Goal: Task Accomplishment & Management: Manage account settings

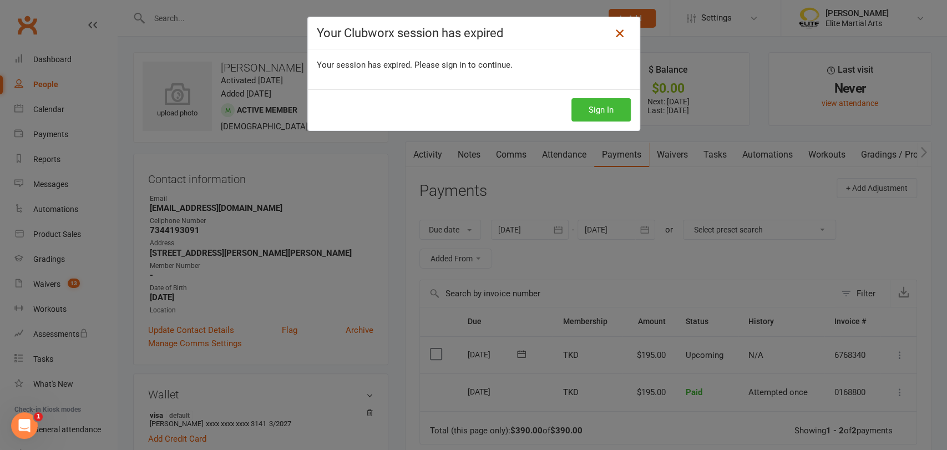
click at [613, 33] on icon at bounding box center [619, 33] width 13 height 13
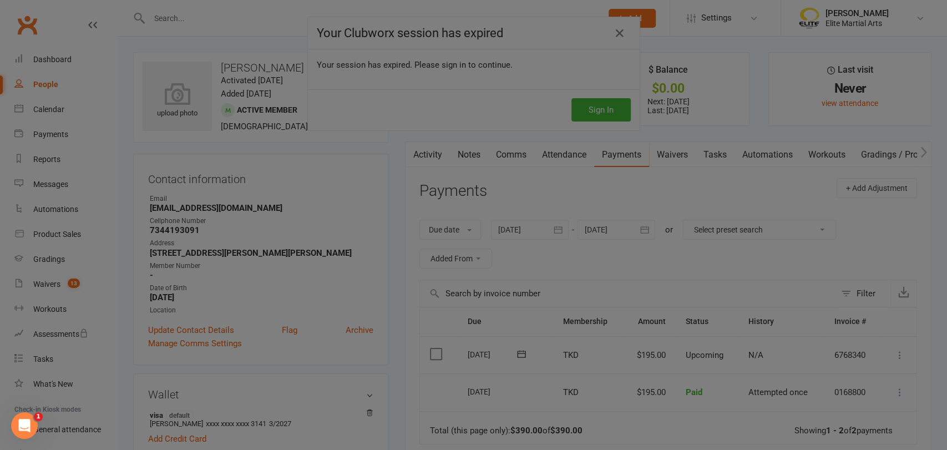
click at [46, 59] on div at bounding box center [473, 225] width 947 height 450
drag, startPoint x: 604, startPoint y: 109, endPoint x: 606, endPoint y: 115, distance: 5.7
click at [606, 115] on div at bounding box center [473, 225] width 947 height 450
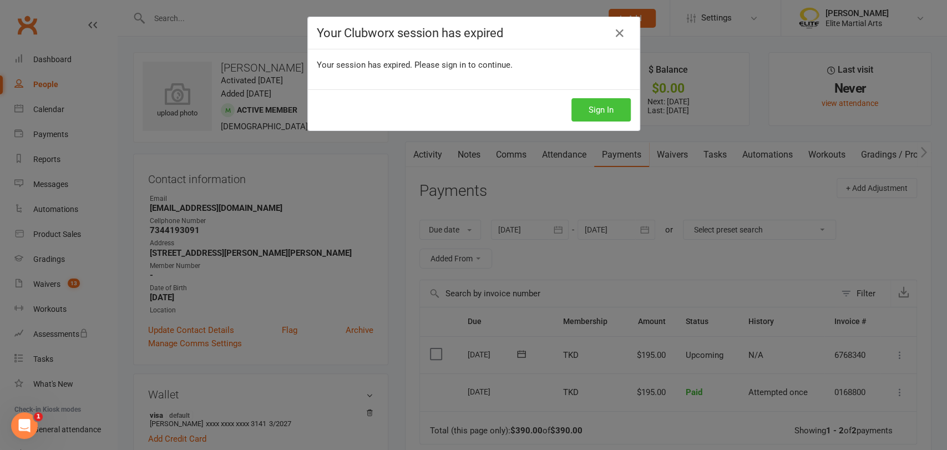
click at [589, 108] on button "Sign In" at bounding box center [601, 109] width 59 height 23
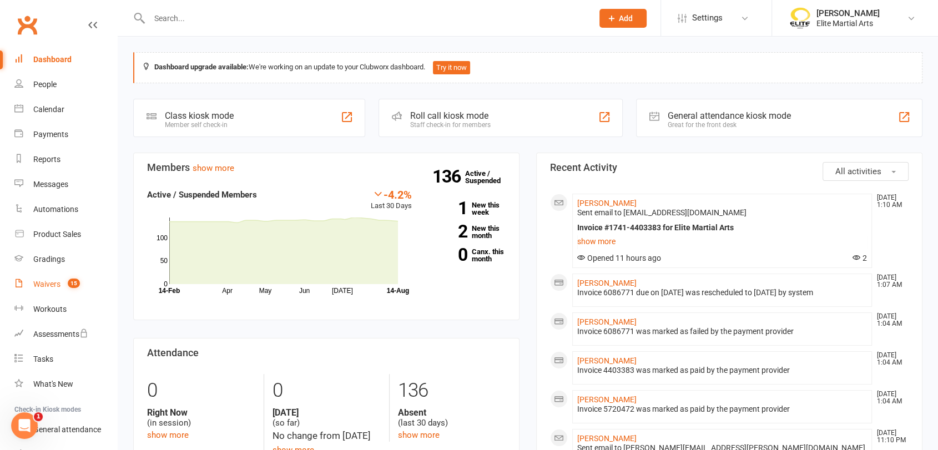
click at [48, 280] on div "Waivers" at bounding box center [46, 284] width 27 height 9
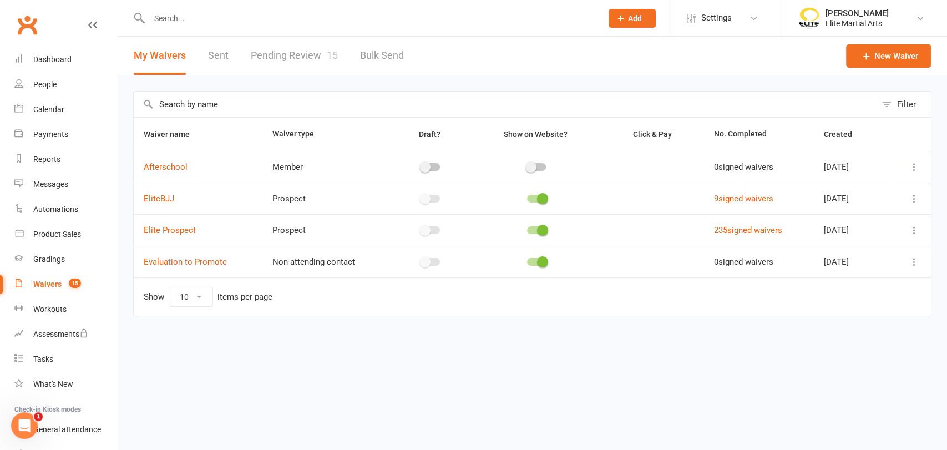
click at [288, 54] on link "Pending Review 15" at bounding box center [294, 56] width 87 height 38
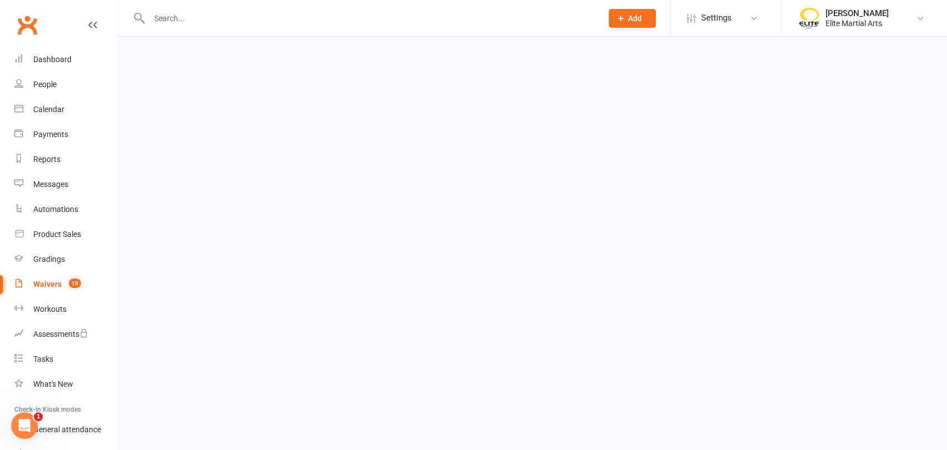
select select "100"
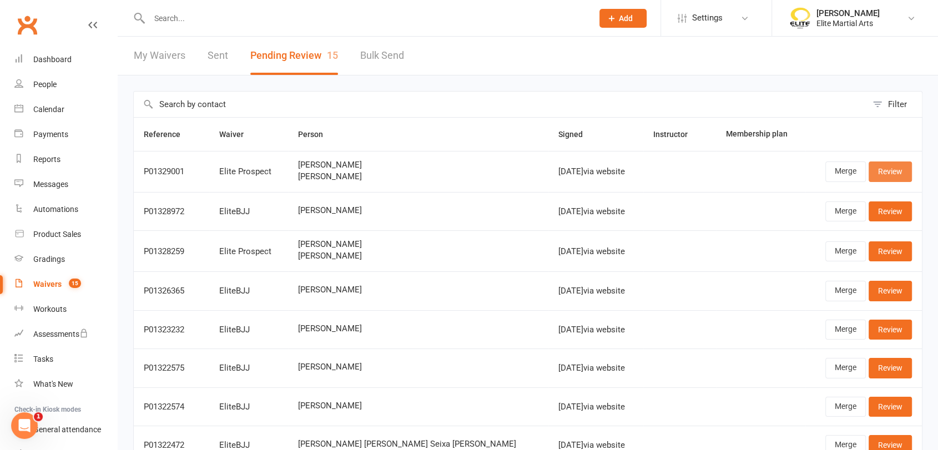
click at [885, 173] on link "Review" at bounding box center [890, 172] width 43 height 20
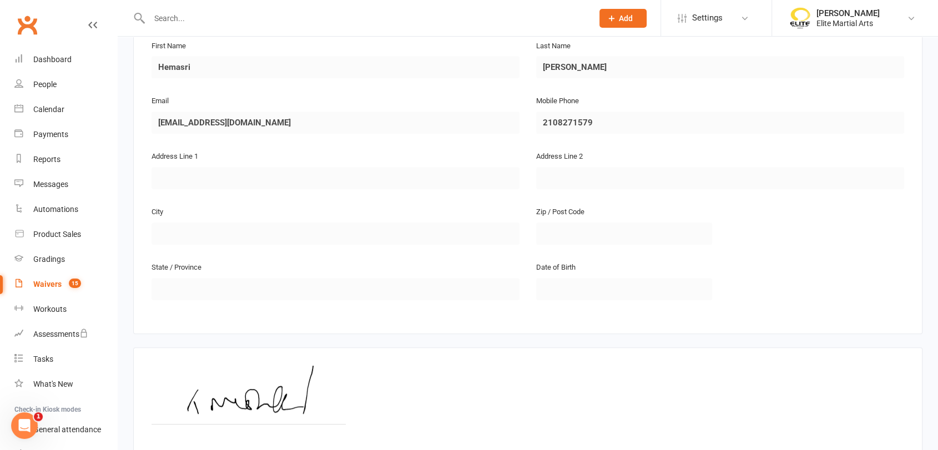
scroll to position [757, 0]
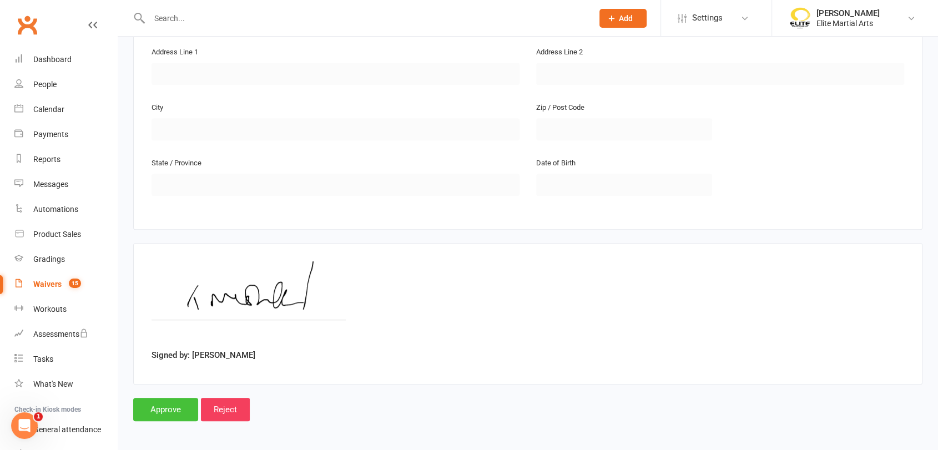
click at [166, 402] on input "Approve" at bounding box center [165, 409] width 65 height 23
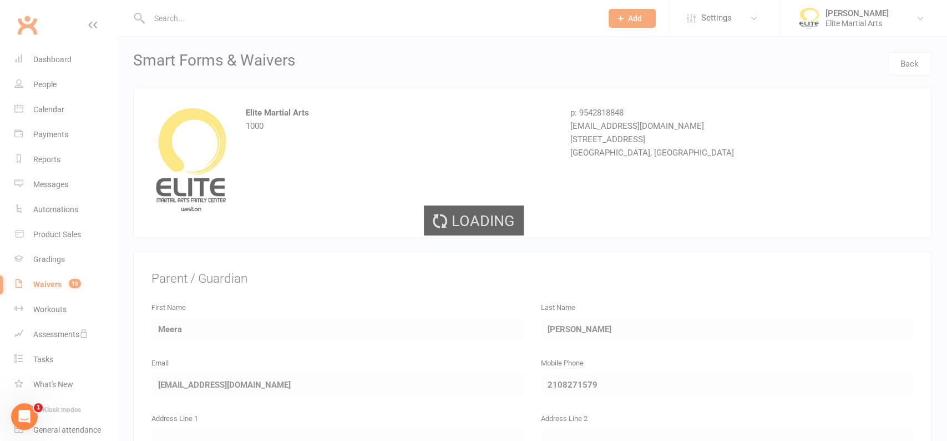
select select "100"
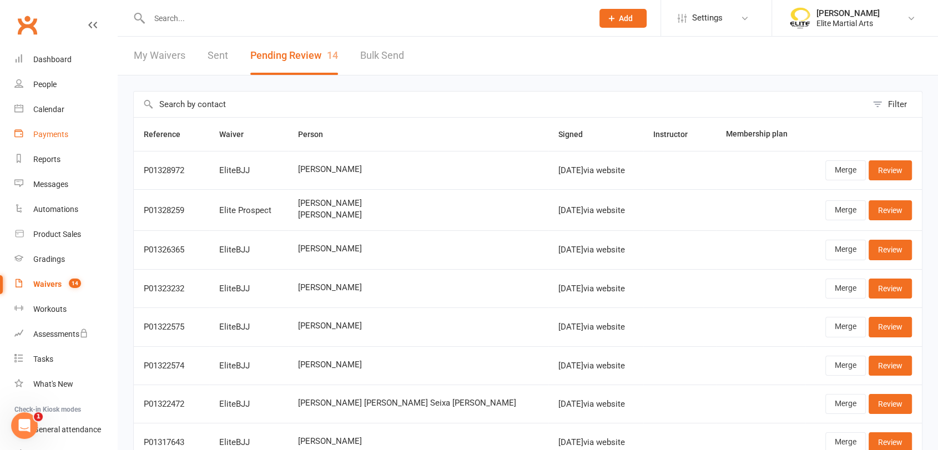
click at [53, 134] on div "Payments" at bounding box center [50, 134] width 35 height 9
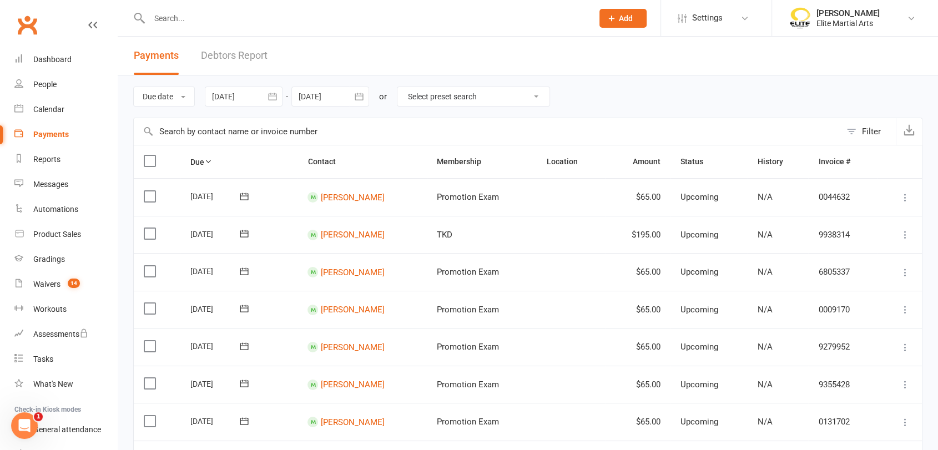
click at [211, 16] on input "text" at bounding box center [365, 19] width 439 height 16
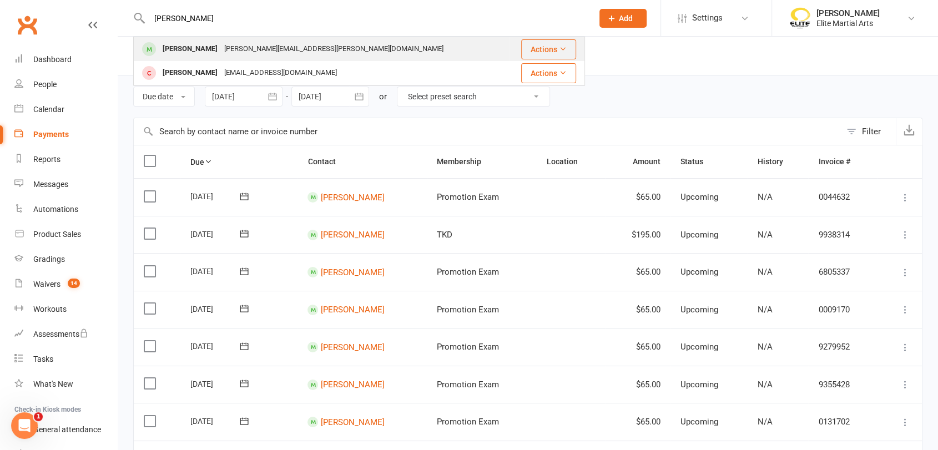
type input "[PERSON_NAME]"
click at [195, 48] on div "[PERSON_NAME]" at bounding box center [190, 49] width 62 height 16
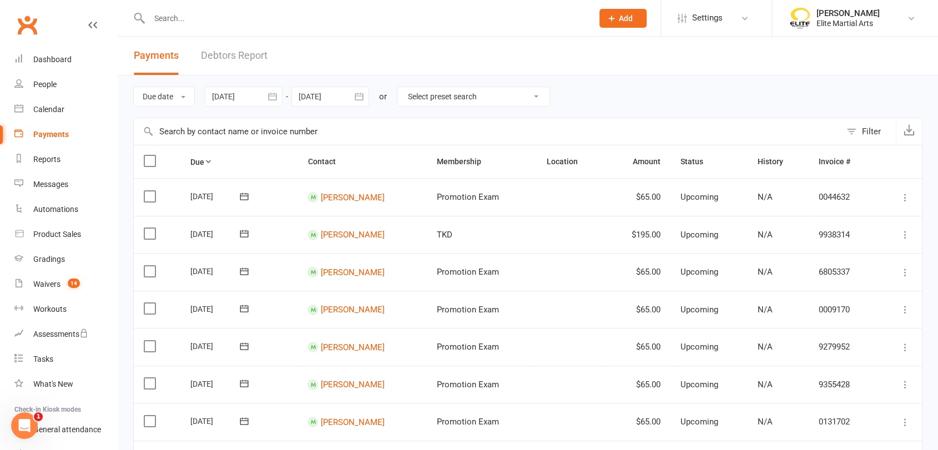
click at [222, 16] on input "text" at bounding box center [365, 19] width 439 height 16
click at [176, 19] on input "text" at bounding box center [365, 19] width 439 height 16
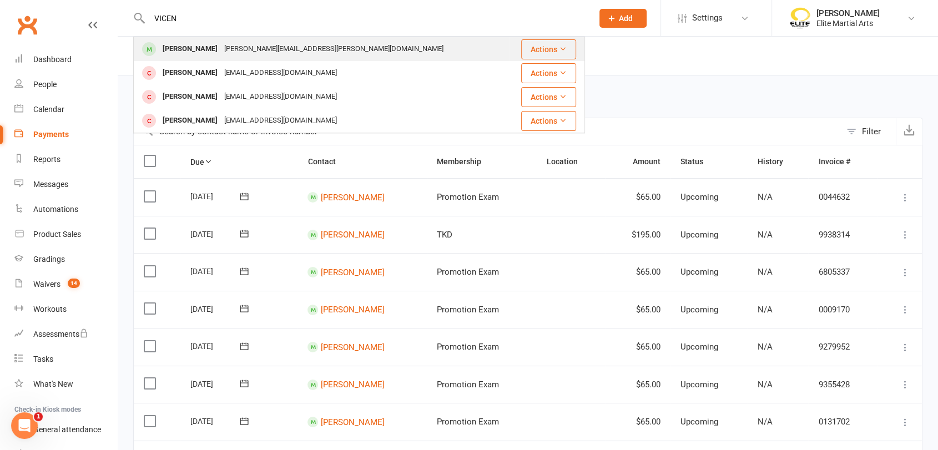
type input "VICEN"
click at [197, 49] on div "[PERSON_NAME]" at bounding box center [190, 49] width 62 height 16
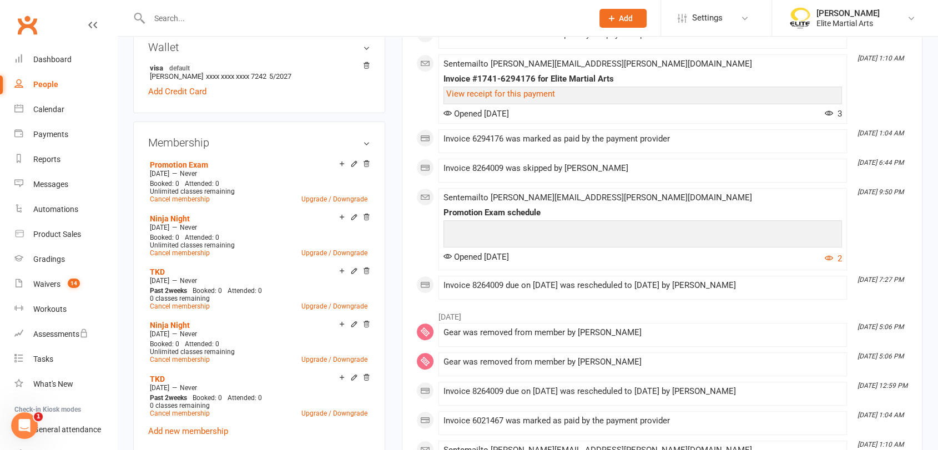
scroll to position [461, 0]
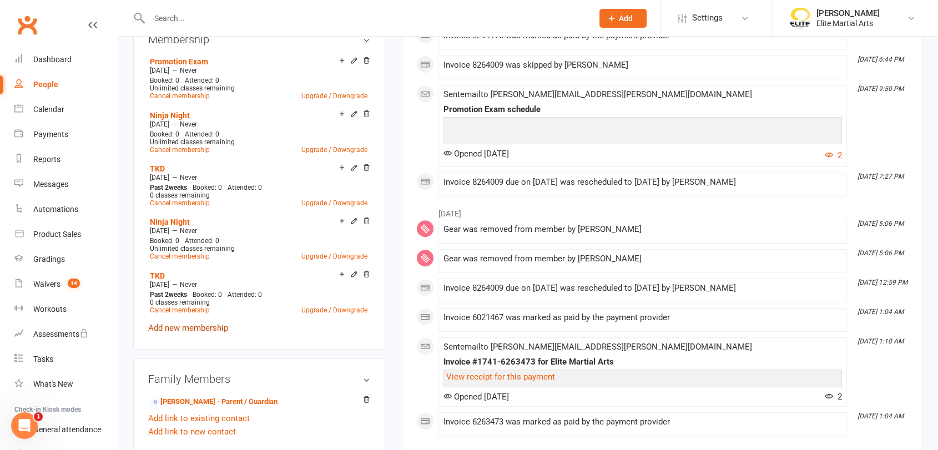
click at [197, 323] on link "Add new membership" at bounding box center [188, 328] width 80 height 10
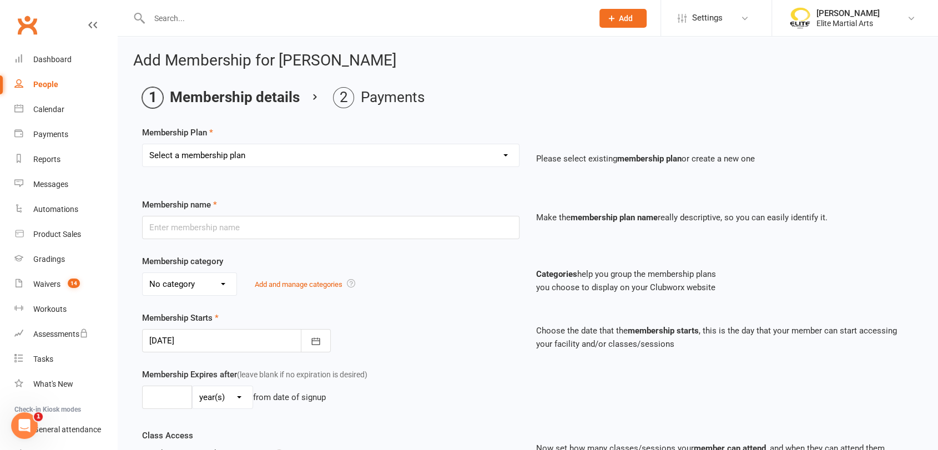
click at [217, 147] on select "Select a membership plan Create new Membership Plan TKD Kickboxing Jiujitisu TK…" at bounding box center [331, 155] width 376 height 22
select select "8"
click at [143, 144] on select "Select a membership plan Create new Membership Plan TKD Kickboxing Jiujitisu TK…" at bounding box center [331, 155] width 376 height 22
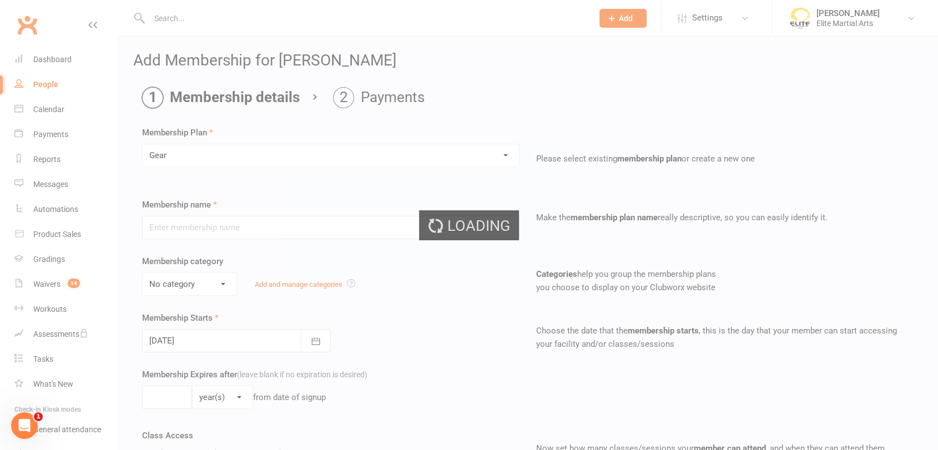
type input "Gear"
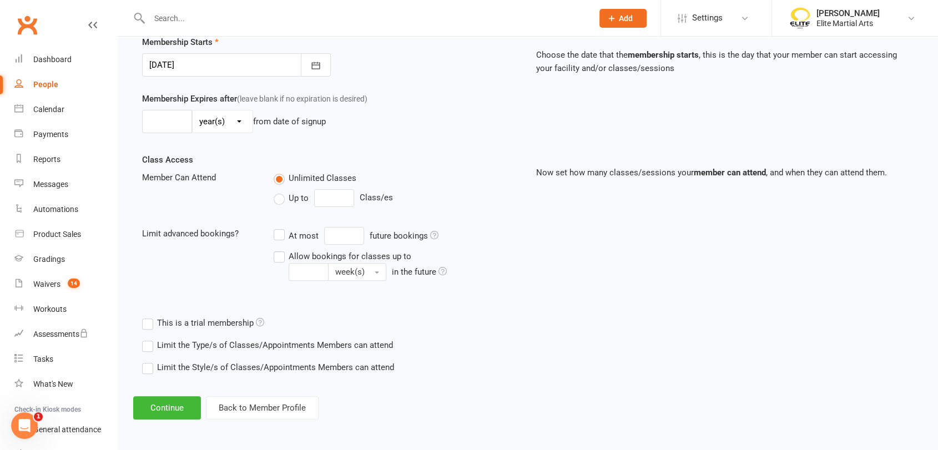
scroll to position [275, 0]
click at [176, 401] on button "Continue" at bounding box center [167, 408] width 68 height 23
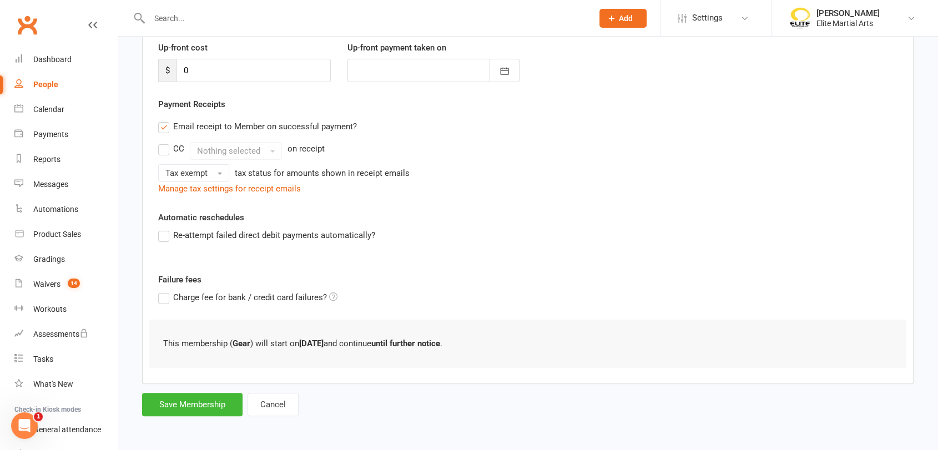
scroll to position [0, 0]
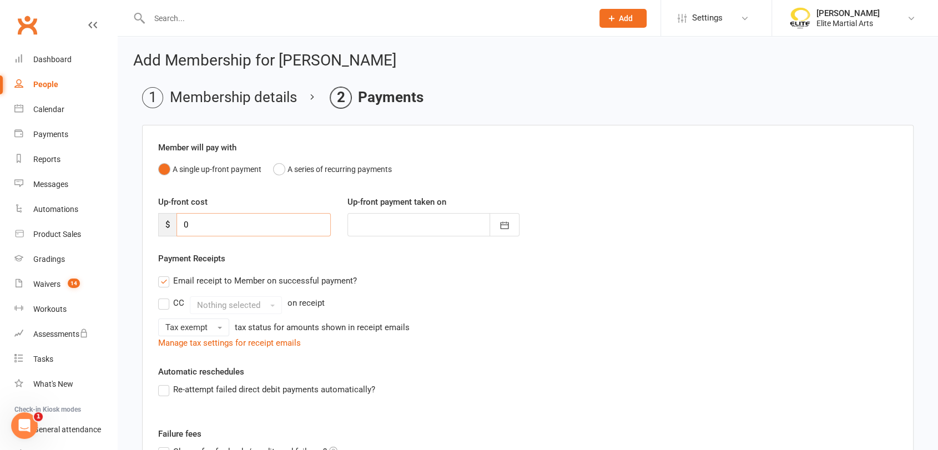
click at [209, 227] on input "0" at bounding box center [253, 224] width 154 height 23
type input "2"
type input "[DATE]"
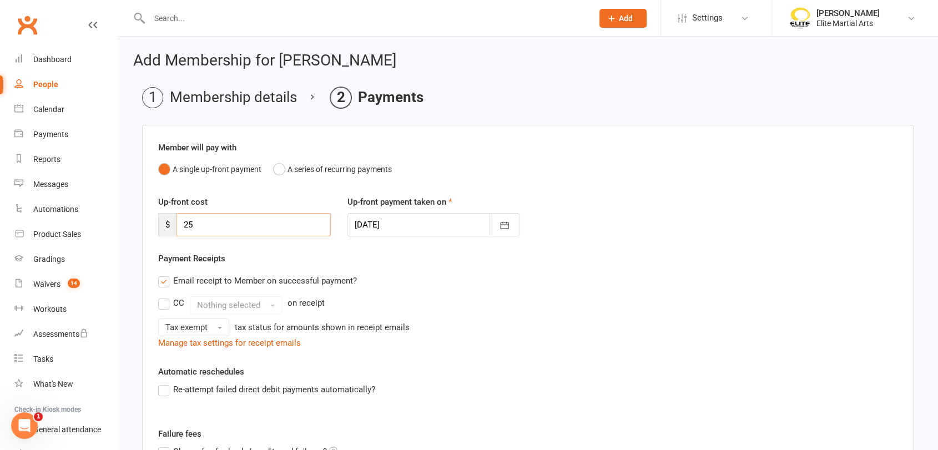
type input "25"
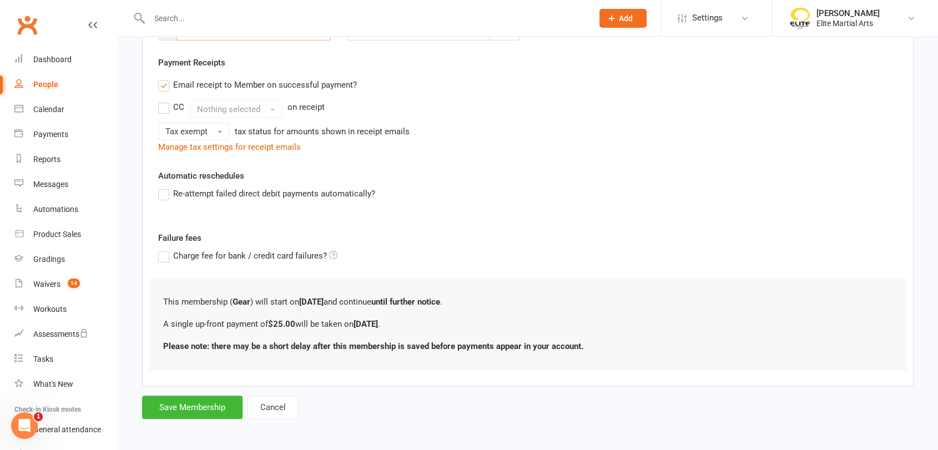
scroll to position [198, 0]
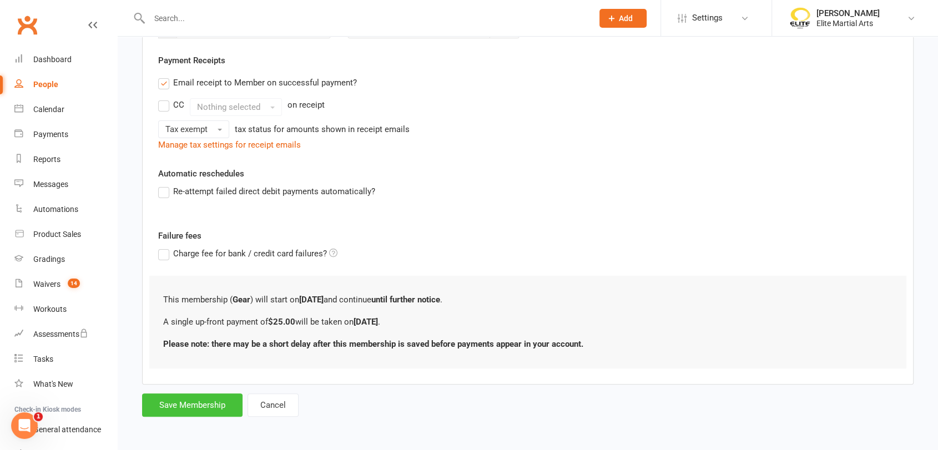
click at [195, 399] on button "Save Membership" at bounding box center [192, 405] width 100 height 23
